Goal: Task Accomplishment & Management: Complete application form

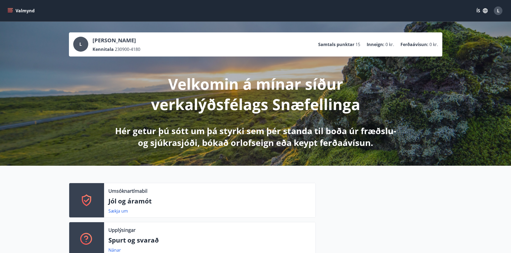
click at [13, 10] on button "Valmynd" at bounding box center [21, 11] width 30 height 10
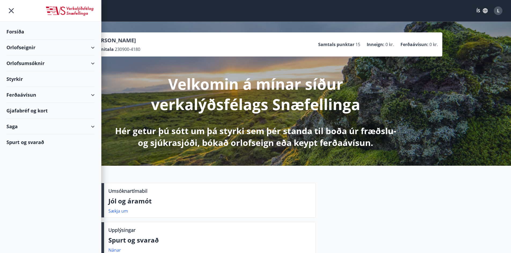
click at [21, 79] on div "Styrkir" at bounding box center [50, 79] width 88 height 16
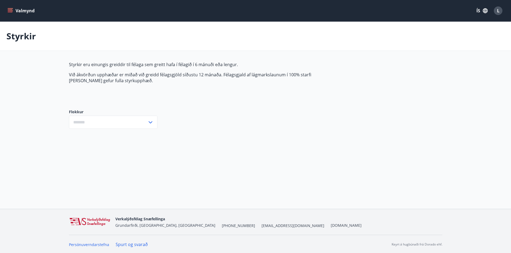
type input "***"
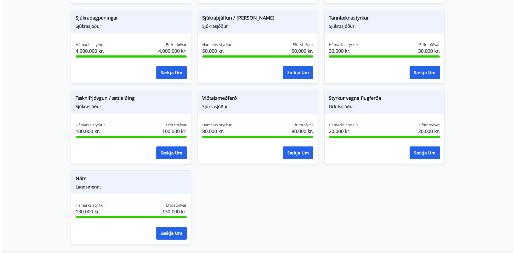
scroll to position [375, 0]
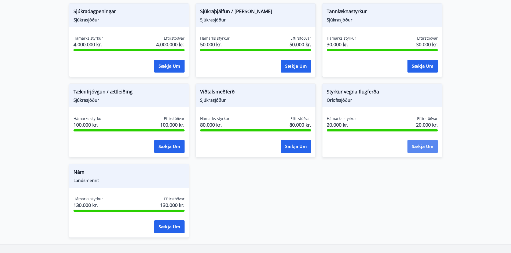
click at [419, 146] on button "Sækja um" at bounding box center [422, 146] width 30 height 13
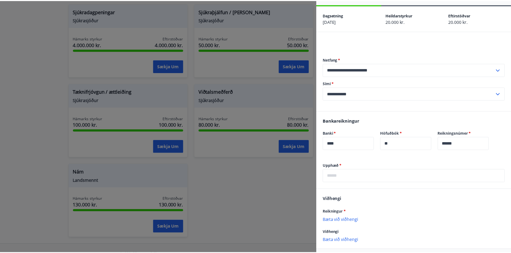
scroll to position [0, 0]
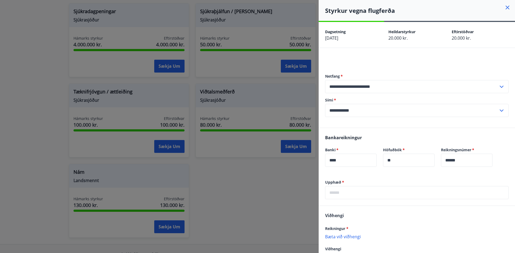
click at [504, 10] on icon at bounding box center [507, 7] width 6 height 6
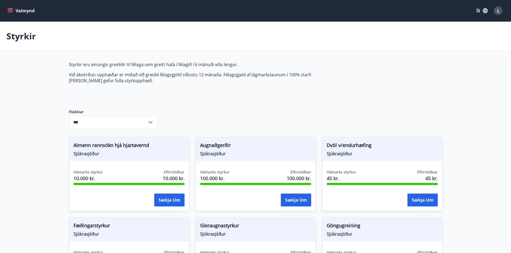
click at [497, 9] on span "L" at bounding box center [498, 11] width 2 height 6
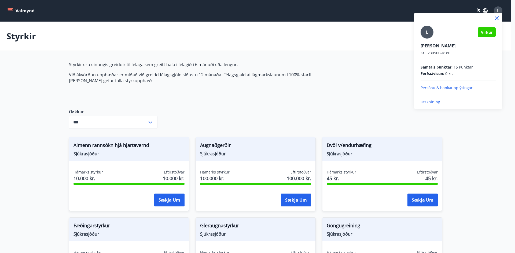
click at [433, 101] on p "Útskráning" at bounding box center [457, 101] width 75 height 5
